Goal: Use online tool/utility

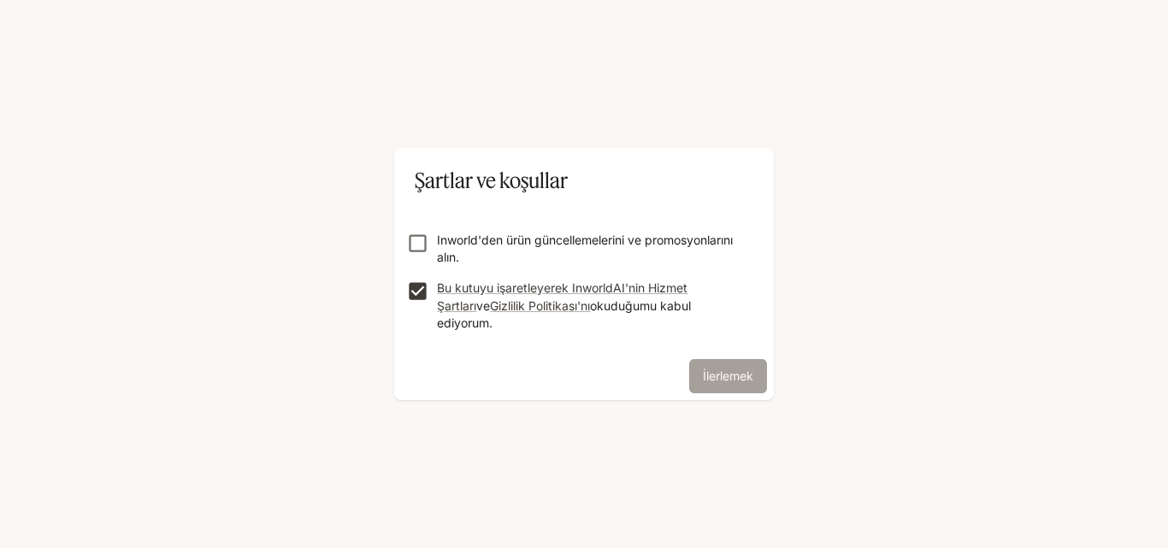
click at [703, 365] on font "İlerlemek" at bounding box center [728, 375] width 50 height 21
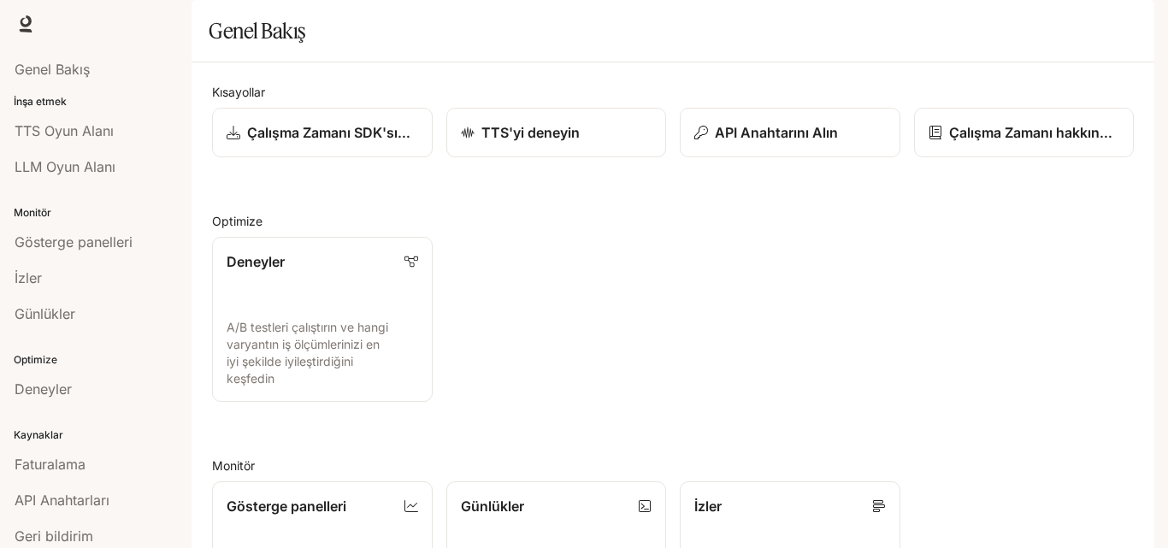
drag, startPoint x: 1158, startPoint y: 290, endPoint x: 1152, endPoint y: 298, distance: 9.8
click at [1152, 296] on div "Ana içeriğe geç Çalışma zamanı Çalışma zamanı Belgeleme Belgeleme Portal Genel …" at bounding box center [584, 274] width 1168 height 548
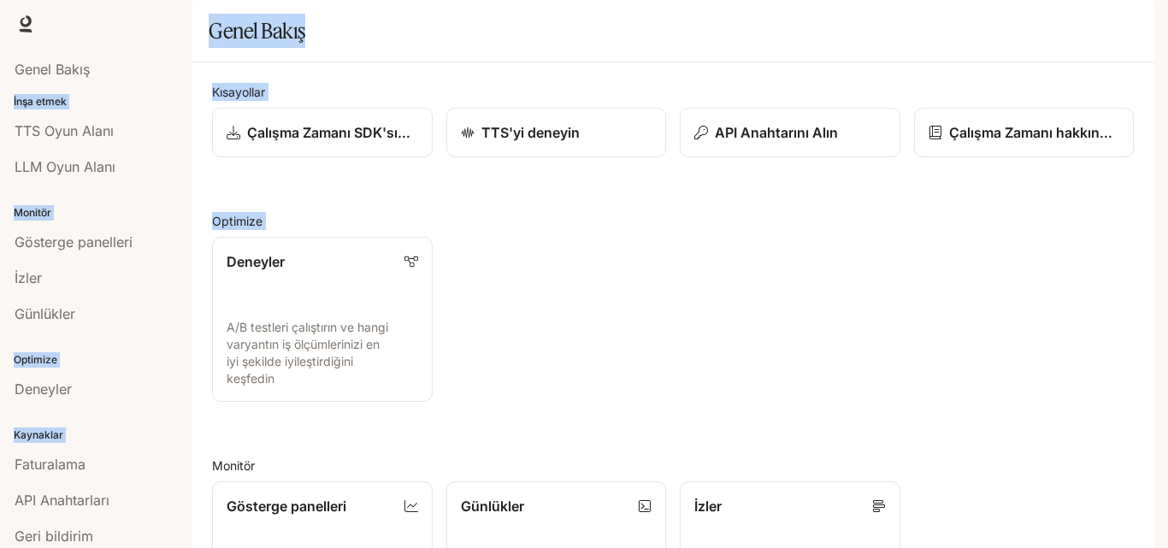
scroll to position [2, 0]
click at [886, 402] on div "Deneyler A/B testleri çalıştırın ve hangi varyantın iş ölçümlerinizi en iyi şek…" at bounding box center [666, 312] width 936 height 179
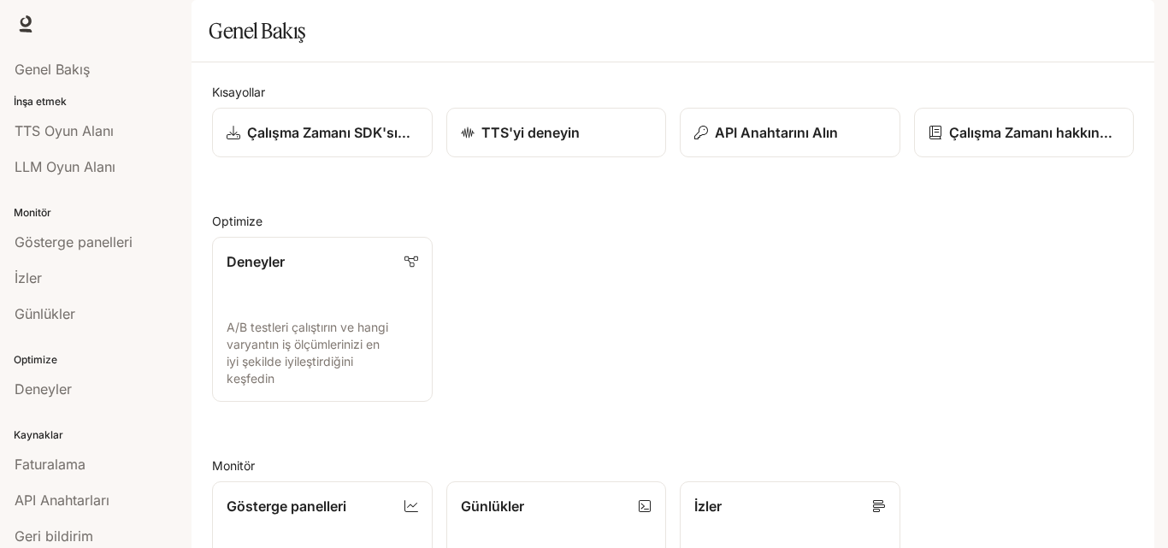
scroll to position [419, 0]
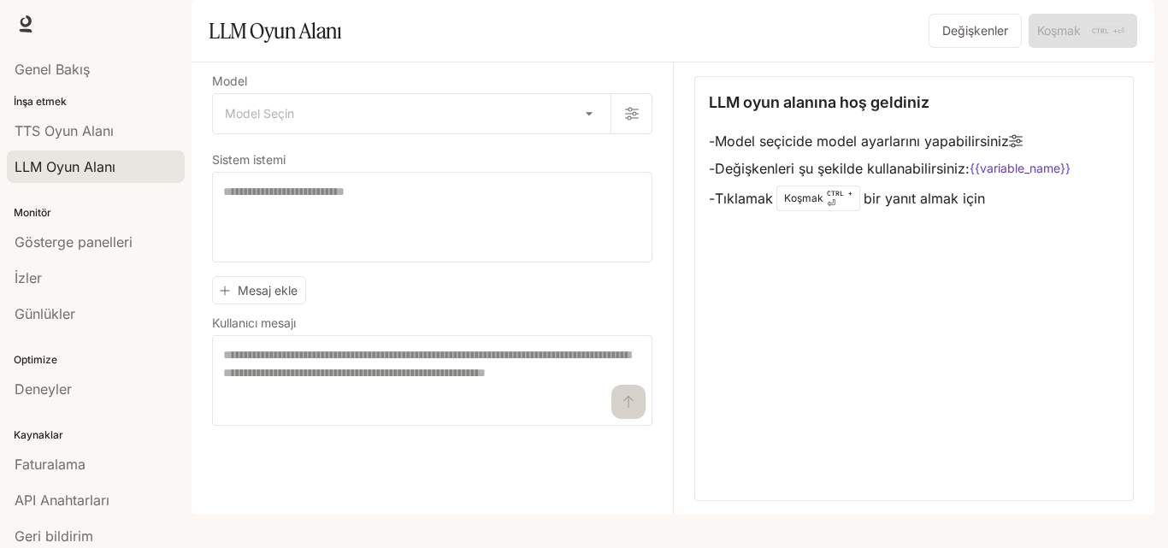
click at [818, 204] on font "Koşmak" at bounding box center [803, 198] width 39 height 13
click at [818, 263] on div "LLM oyun alanına hoş geldiniz - Model seçicide model ayarlarını yapabilirsiniz …" at bounding box center [914, 288] width 440 height 425
click at [821, 292] on div "LLM oyun alanına hoş geldiniz - Model seçicide model ayarlarını yapabilirsiniz …" at bounding box center [914, 288] width 440 height 425
click at [1036, 155] on li "- Model seçicide model ayarlarını yapabilirsiniz" at bounding box center [890, 140] width 362 height 27
click at [1027, 155] on li "- Model seçicide model ayarlarını yapabilirsiniz" at bounding box center [890, 140] width 362 height 27
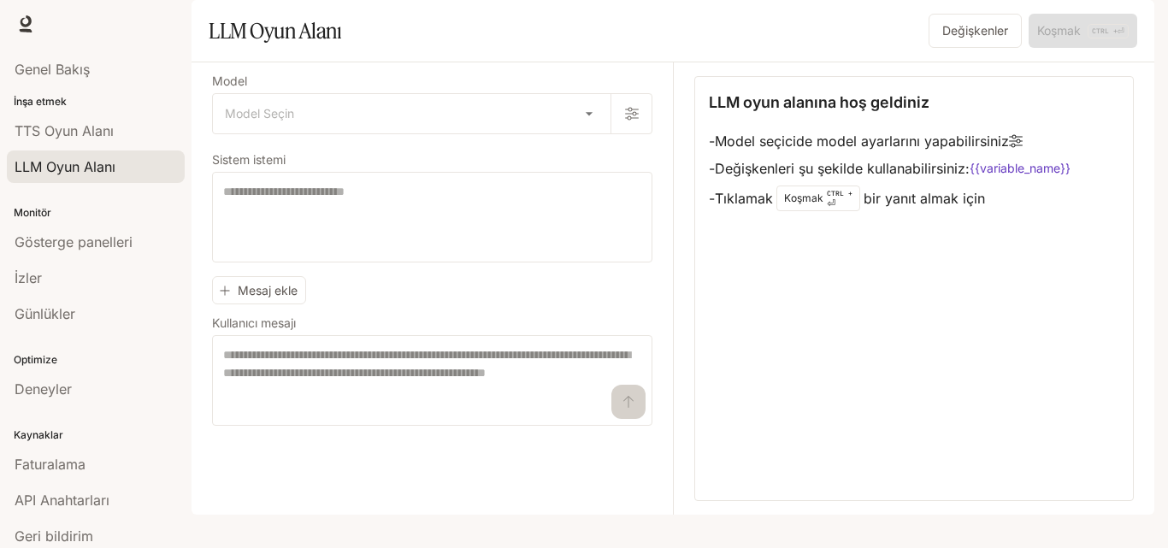
drag, startPoint x: 982, startPoint y: 373, endPoint x: 1012, endPoint y: 305, distance: 74.2
click at [1003, 354] on div "LLM oyun alanına hoş geldiniz - Model seçicide model ayarlarını yapabilirsiniz …" at bounding box center [914, 288] width 440 height 425
click at [1012, 291] on div "LLM oyun alanına hoş geldiniz - Model seçicide model ayarlarını yapabilirsiniz …" at bounding box center [914, 288] width 440 height 425
click at [997, 215] on li "- Tıklamak Koşmak CTRL + ⏎ bir yanıt almak için" at bounding box center [890, 198] width 362 height 32
click at [1126, 145] on div "LLM oyun alanına hoş geldiniz - Model seçicide model ayarlarını yapabilirsiniz …" at bounding box center [914, 288] width 440 height 425
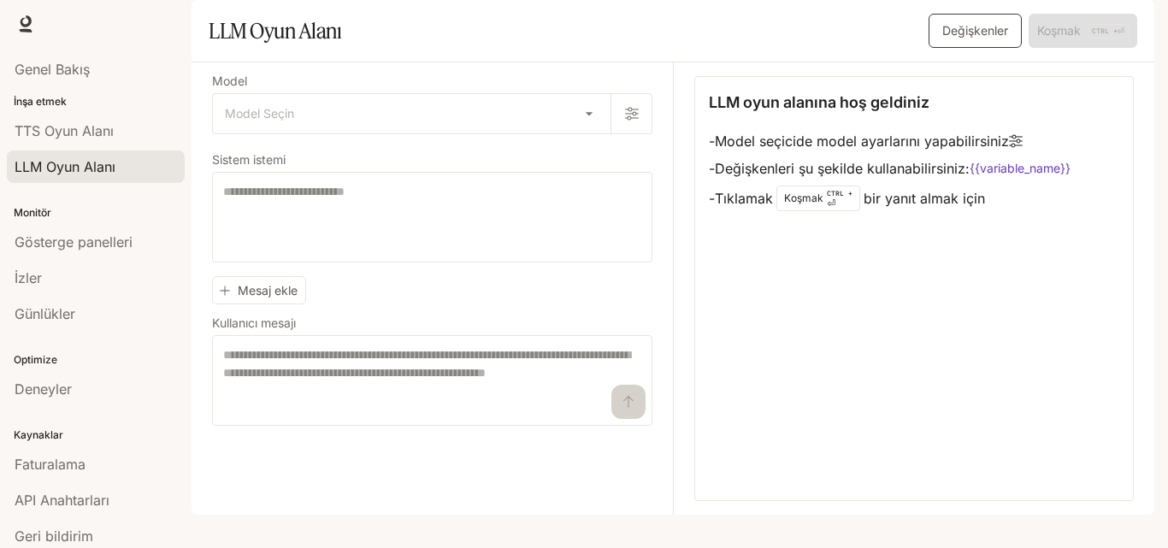
click at [988, 38] on font "Değişkenler" at bounding box center [975, 30] width 66 height 15
click at [955, 38] on font "Değişkenler" at bounding box center [975, 30] width 66 height 15
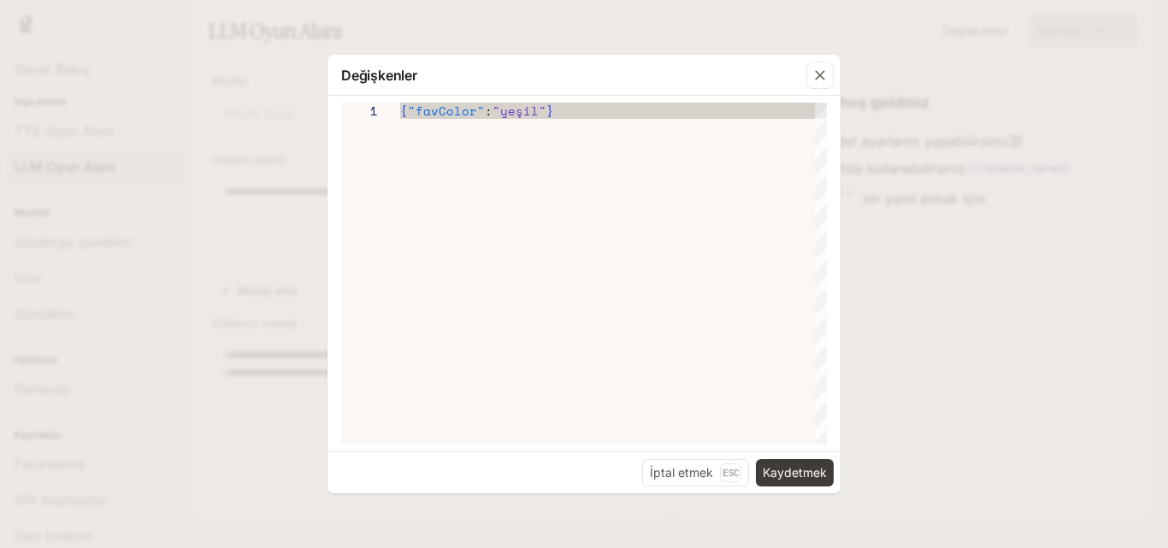
click at [687, 97] on div "1 { "favColor" : "yeşil" }" at bounding box center [584, 274] width 513 height 356
click at [814, 70] on icon "button" at bounding box center [820, 75] width 17 height 17
